Goal: Information Seeking & Learning: Learn about a topic

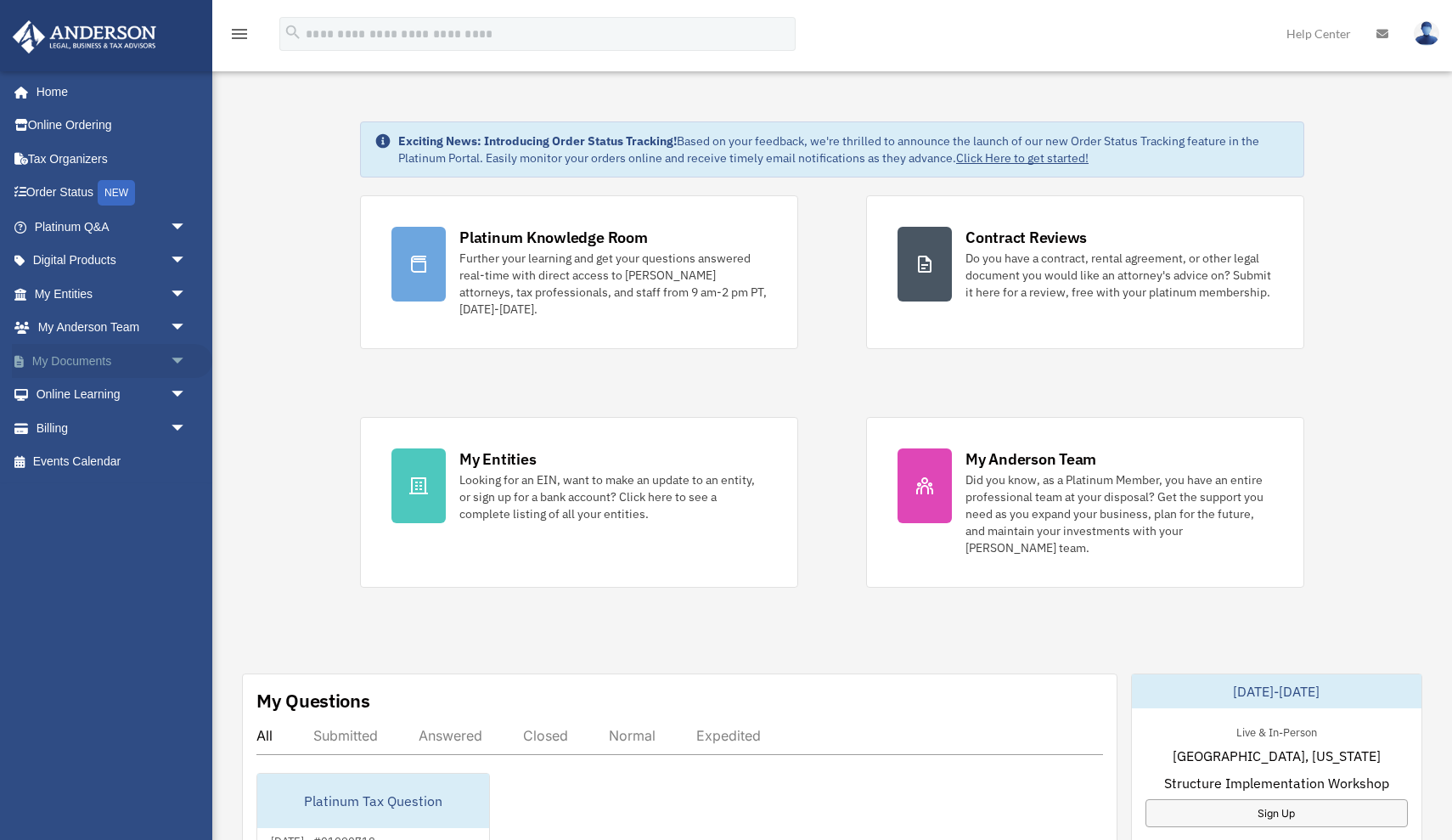
click at [183, 351] on span "arrow_drop_down" at bounding box center [187, 361] width 34 height 35
click at [91, 392] on link "Box" at bounding box center [118, 395] width 189 height 34
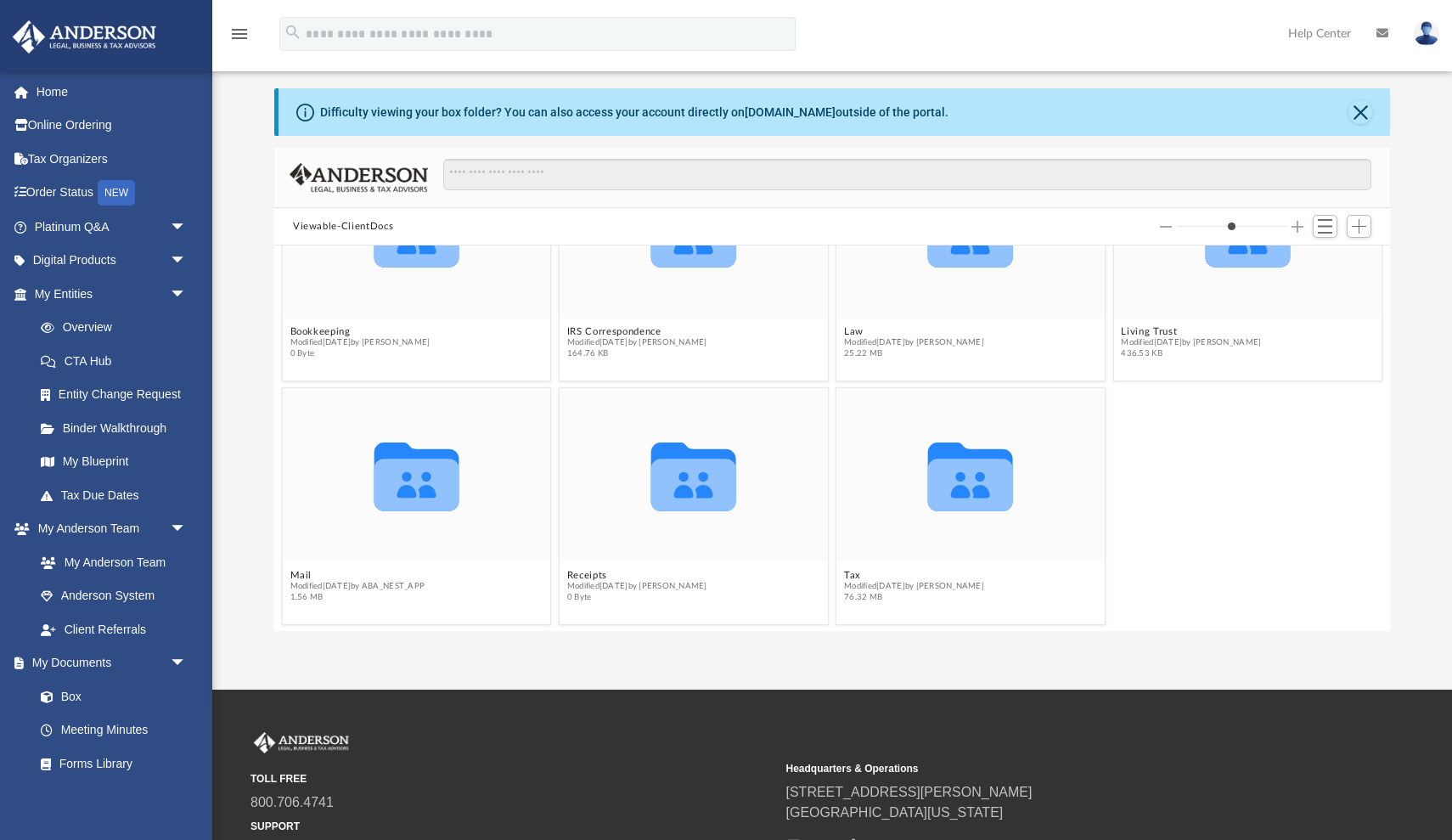
scroll to position [31, 0]
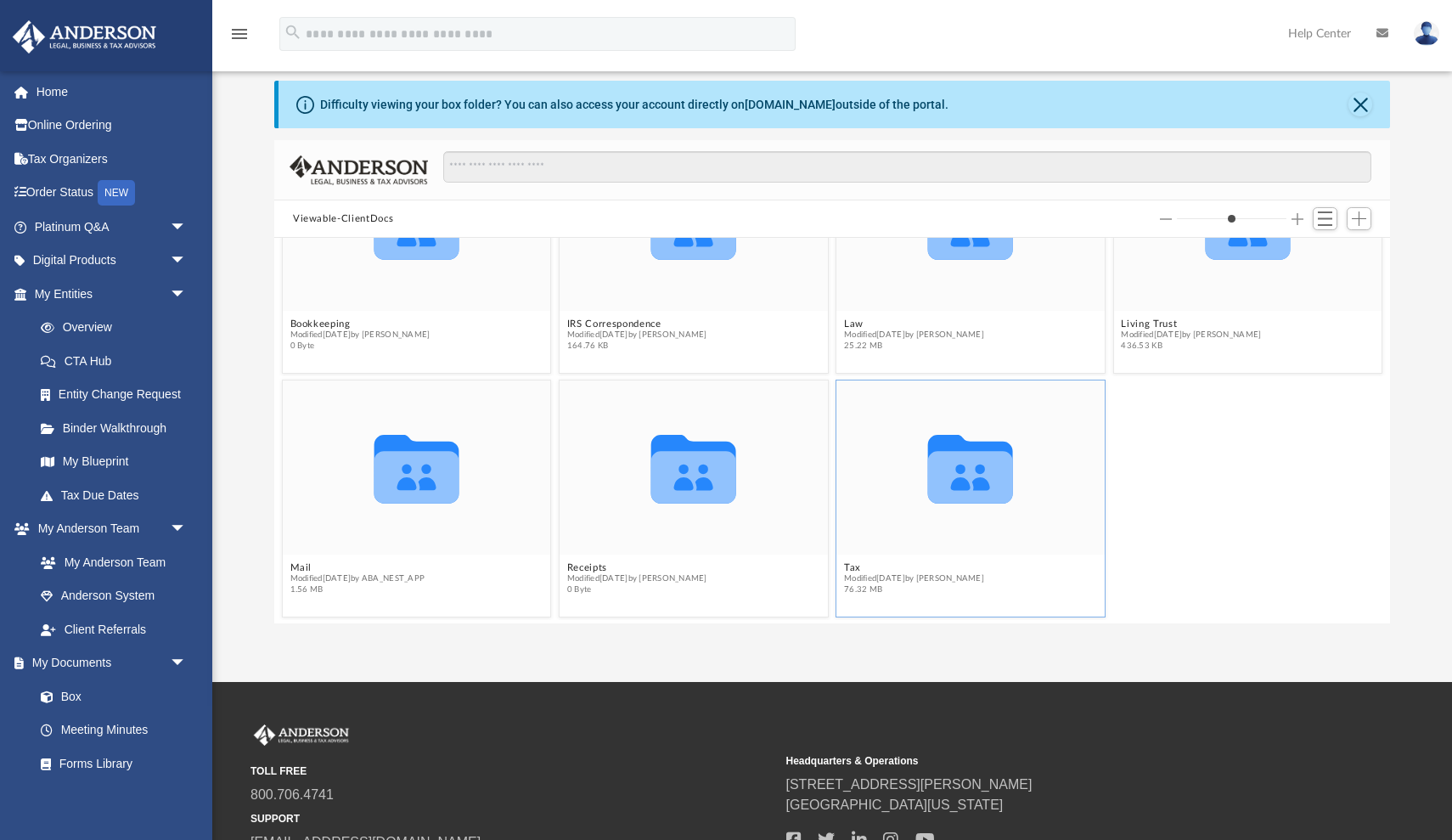
click at [977, 467] on icon "grid" at bounding box center [970, 468] width 85 height 69
click at [851, 565] on button "Tax" at bounding box center [914, 567] width 140 height 11
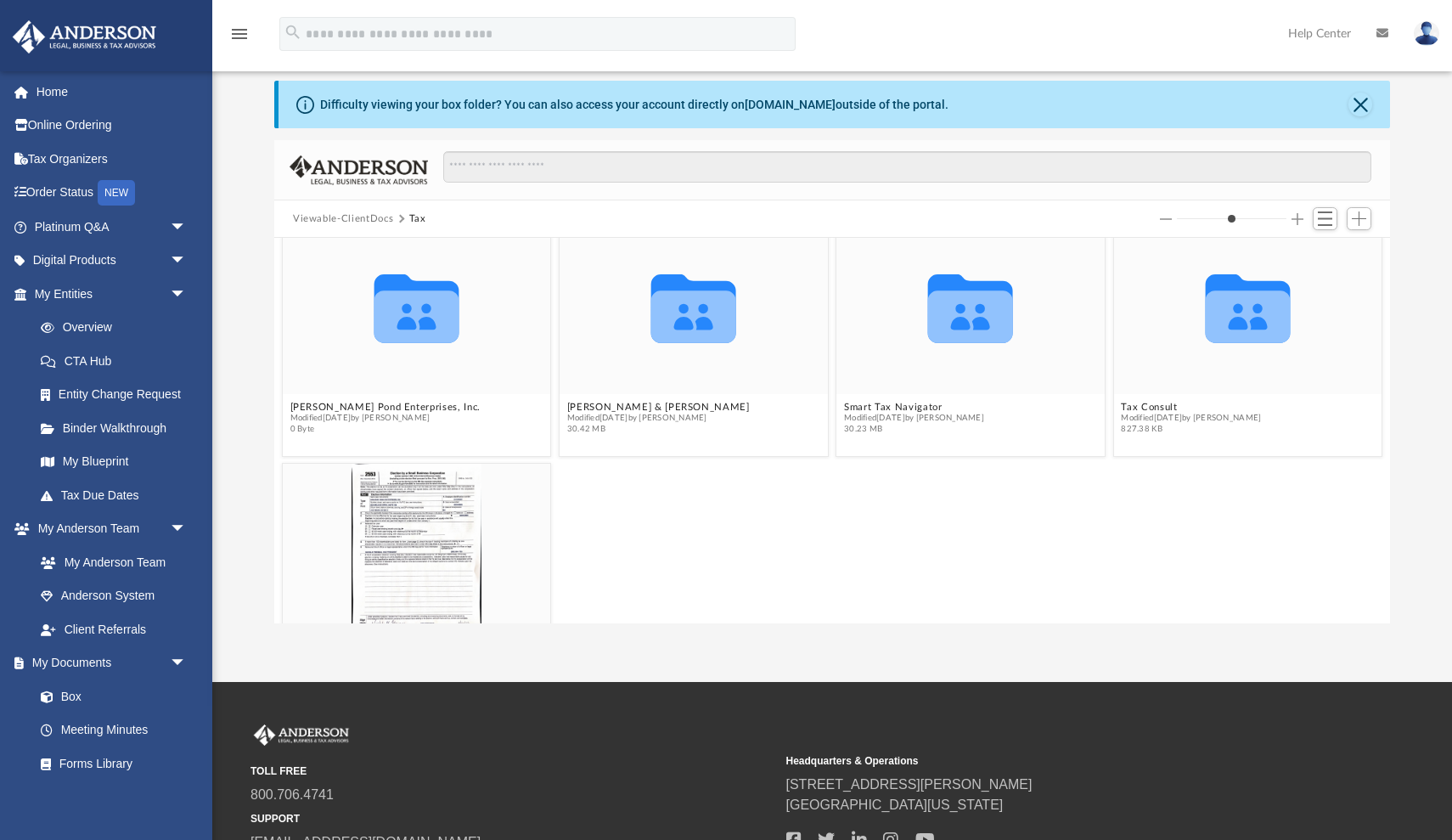
scroll to position [14, 0]
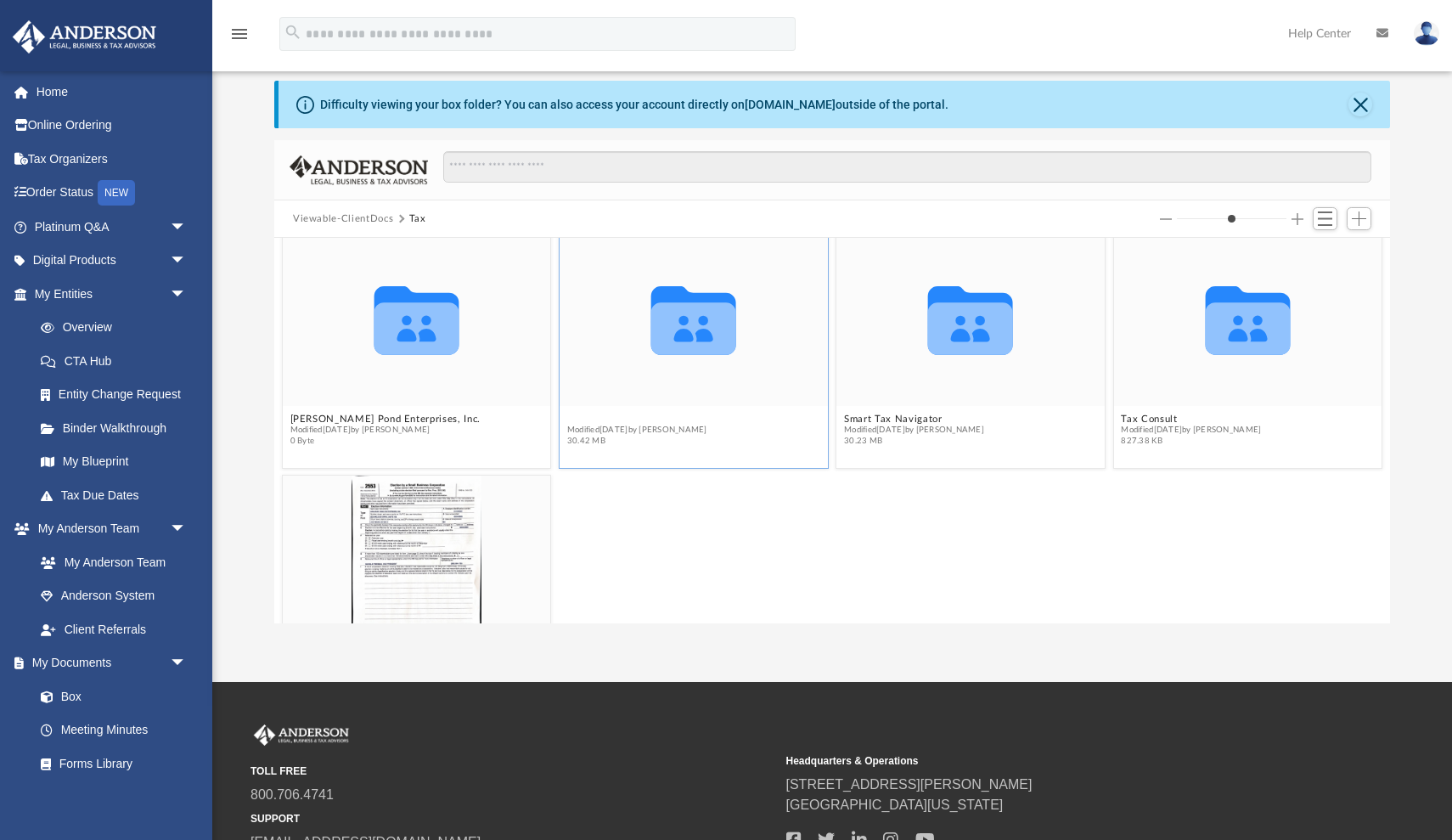
click at [674, 420] on button "[PERSON_NAME] & [PERSON_NAME]" at bounding box center [659, 419] width 183 height 11
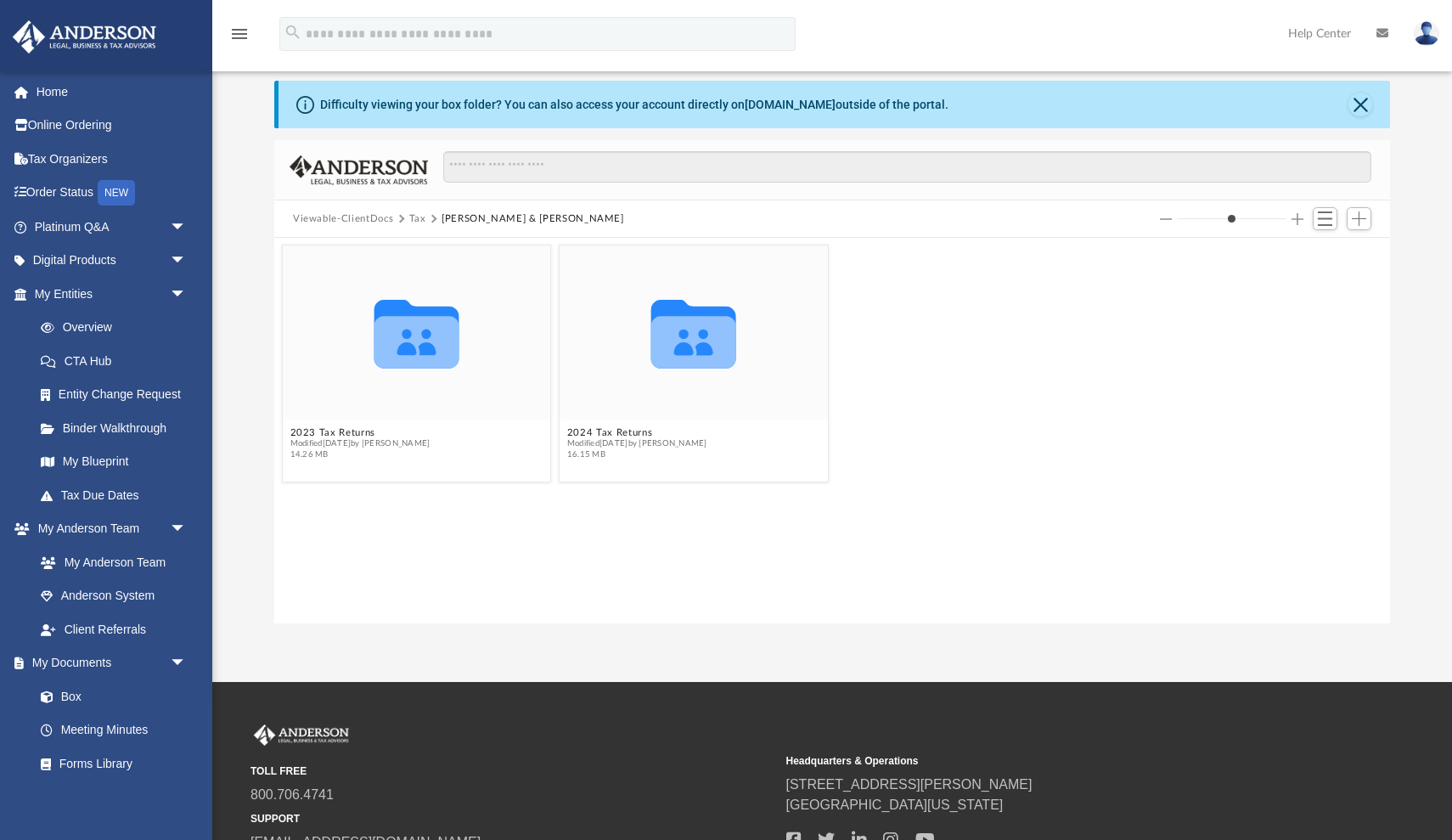
click at [414, 219] on button "Tax" at bounding box center [418, 219] width 17 height 15
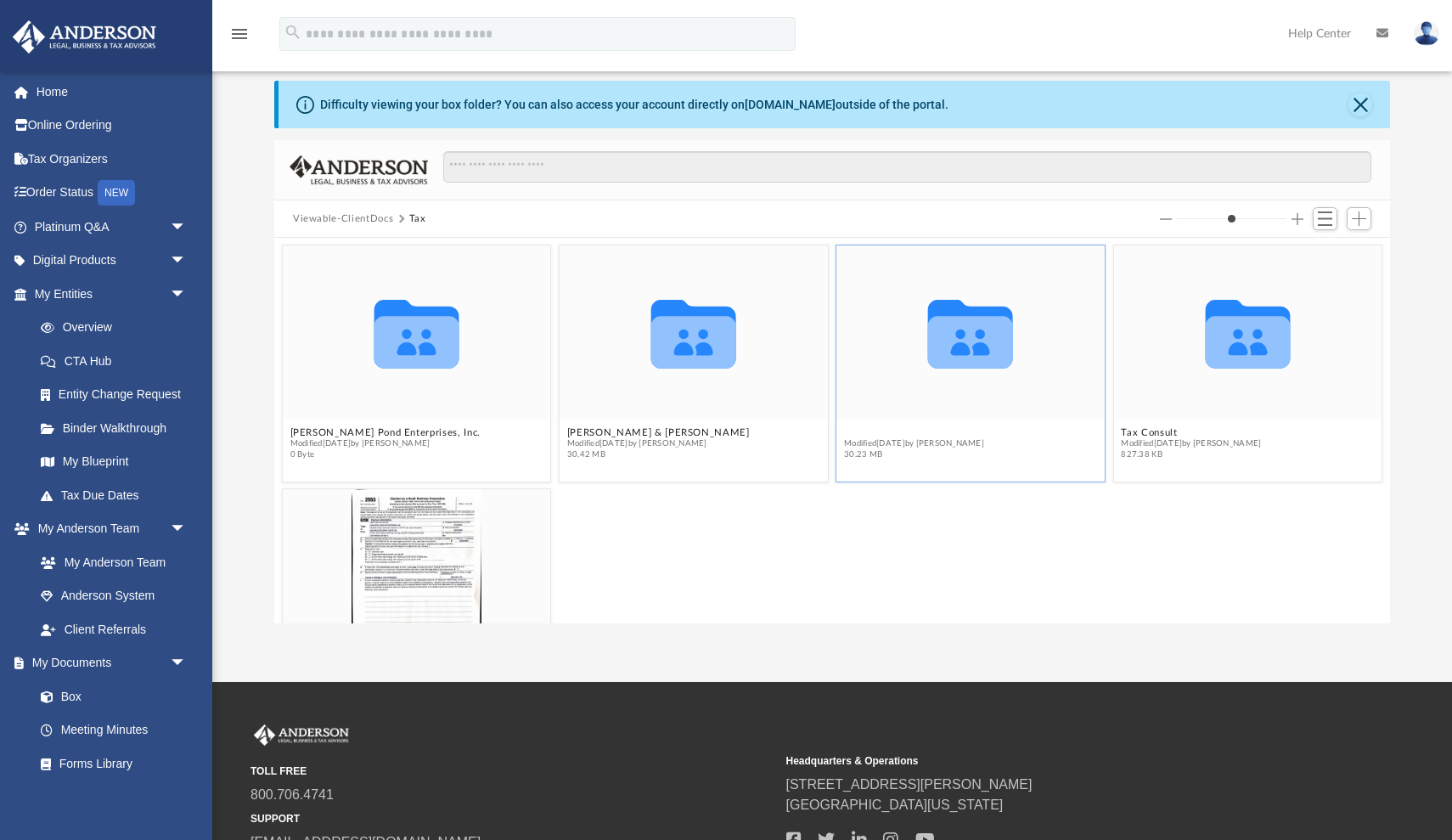
click at [896, 432] on button "Smart Tax Navigator" at bounding box center [914, 431] width 140 height 11
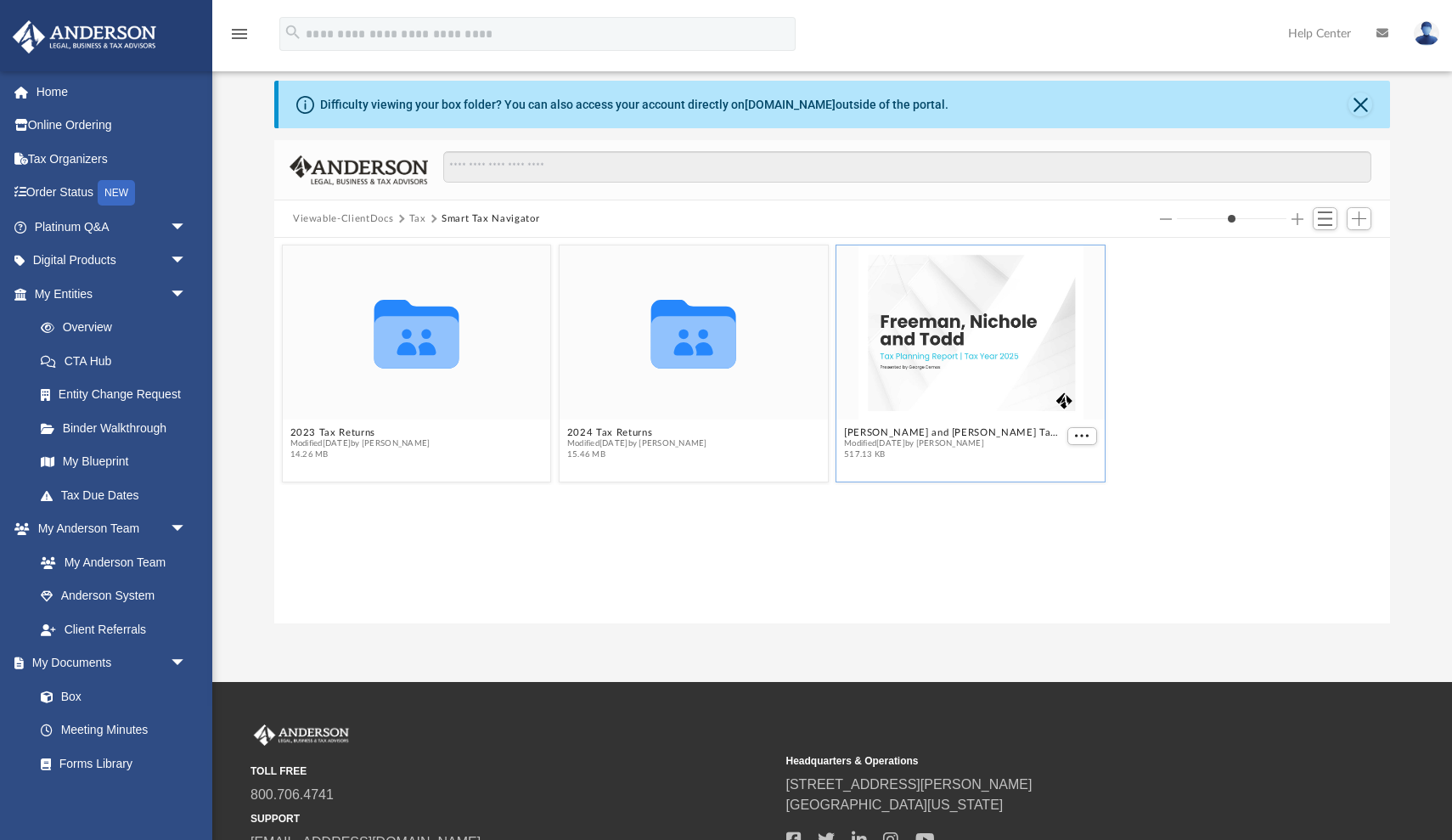
click at [967, 409] on div "grid" at bounding box center [970, 333] width 269 height 174
click at [1078, 434] on span "More options" at bounding box center [1082, 435] width 14 height 8
click at [1059, 467] on li "Preview" at bounding box center [1062, 466] width 49 height 18
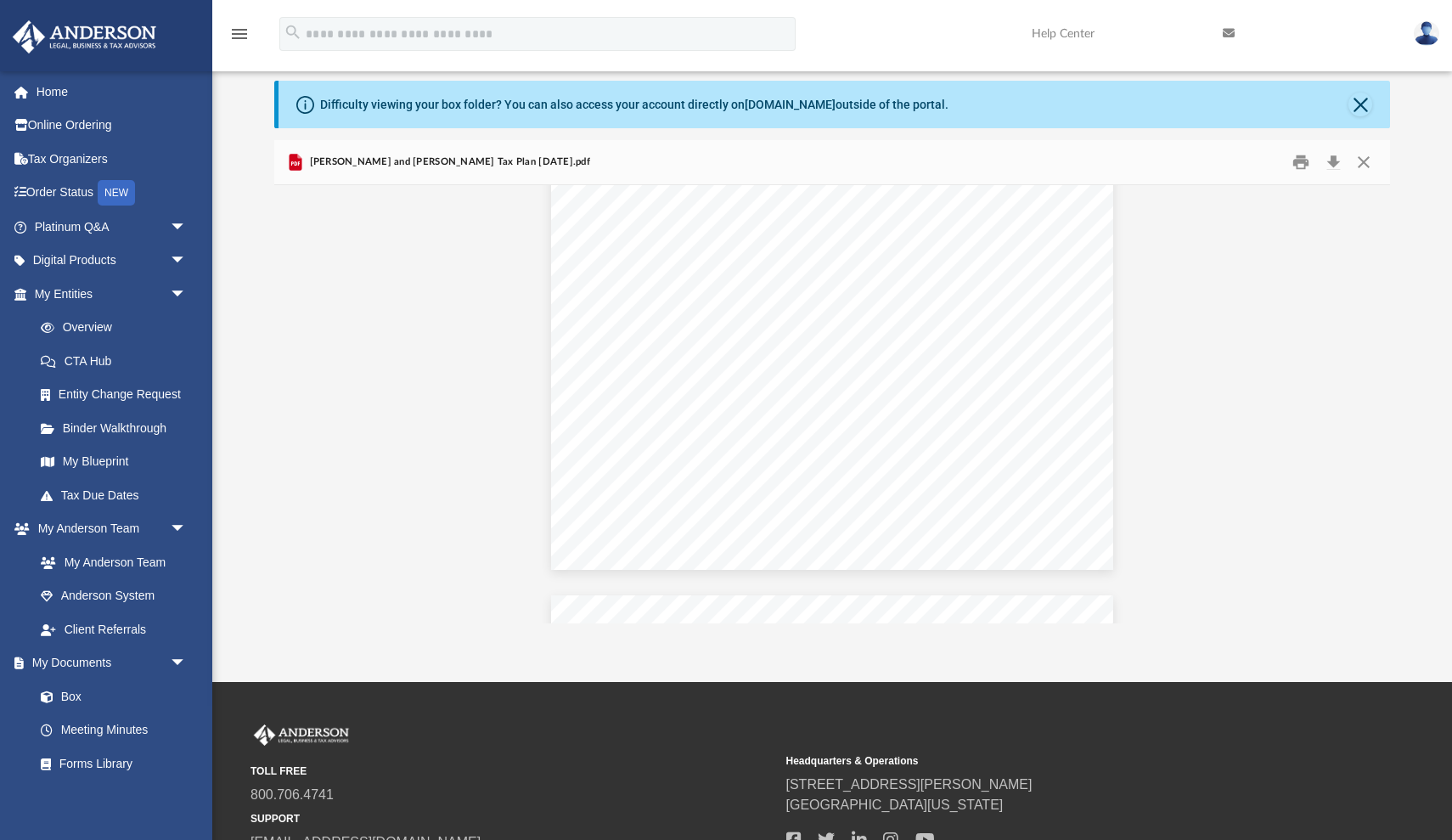
scroll to position [21, 0]
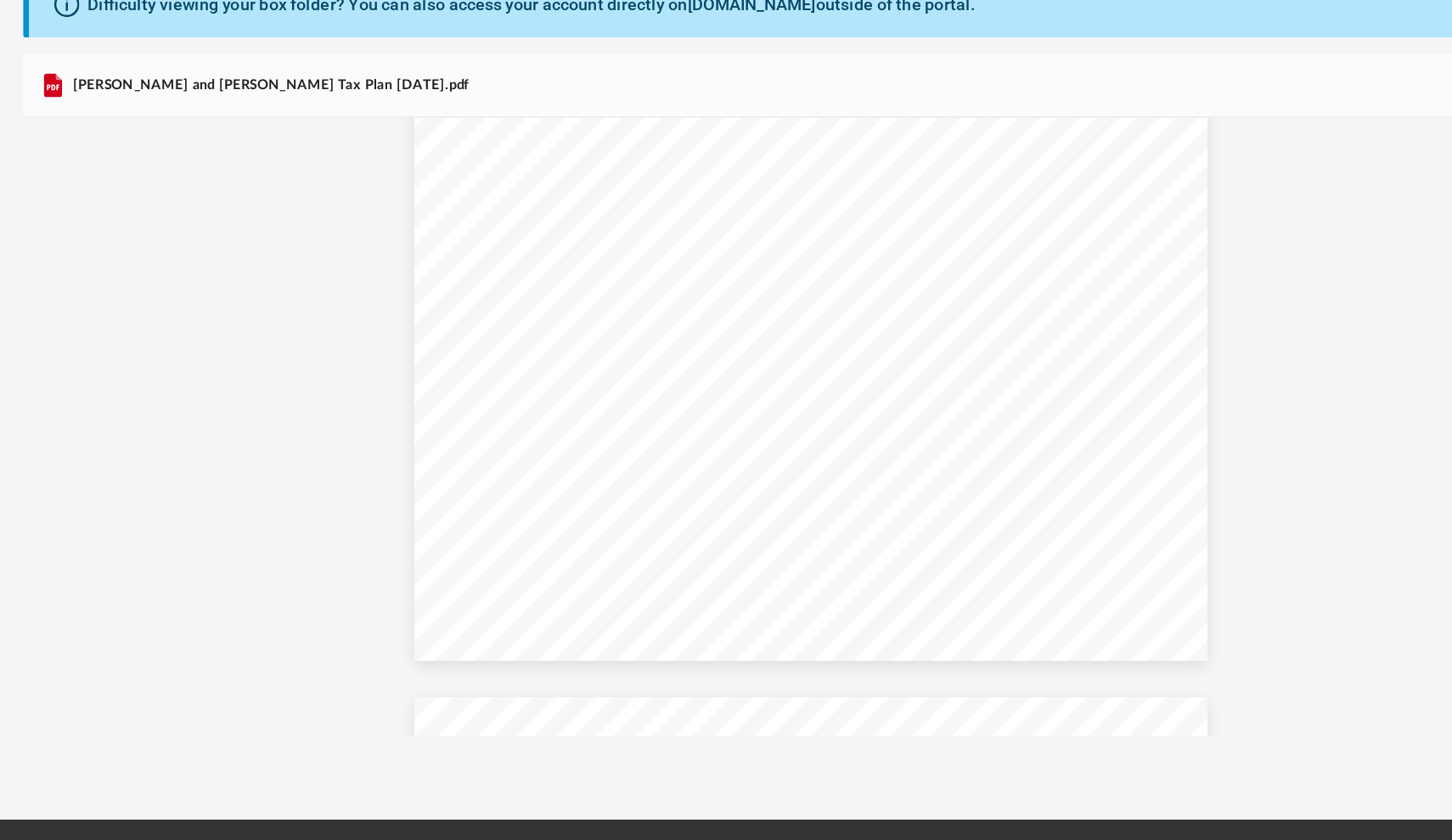
click at [626, 247] on div "Implementation & Next Steps Dear [PERSON_NAME], The tax plan provided to you is…" at bounding box center [832, 362] width 562 height 433
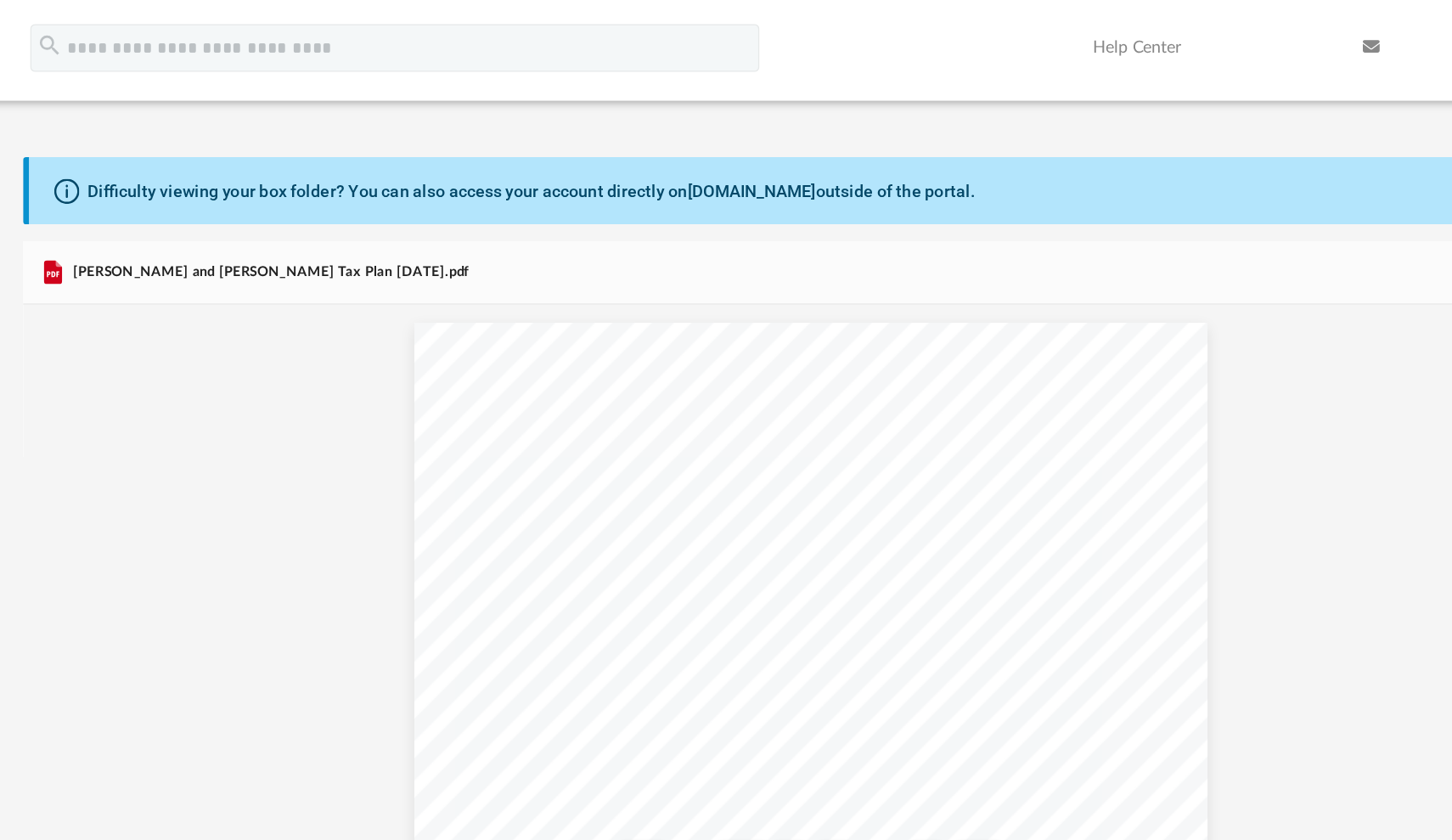
scroll to position [0, 0]
